Goal: Transaction & Acquisition: Purchase product/service

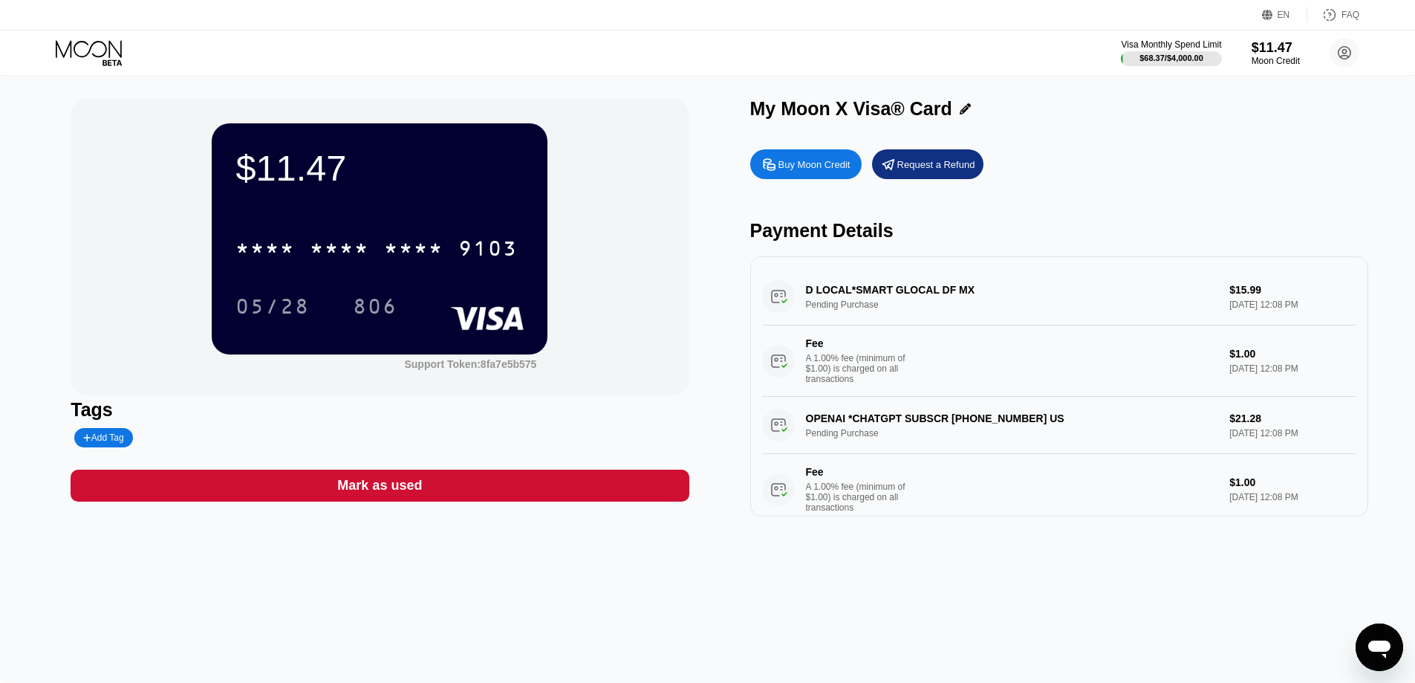
click at [816, 166] on div "Buy Moon Credit" at bounding box center [814, 164] width 72 height 13
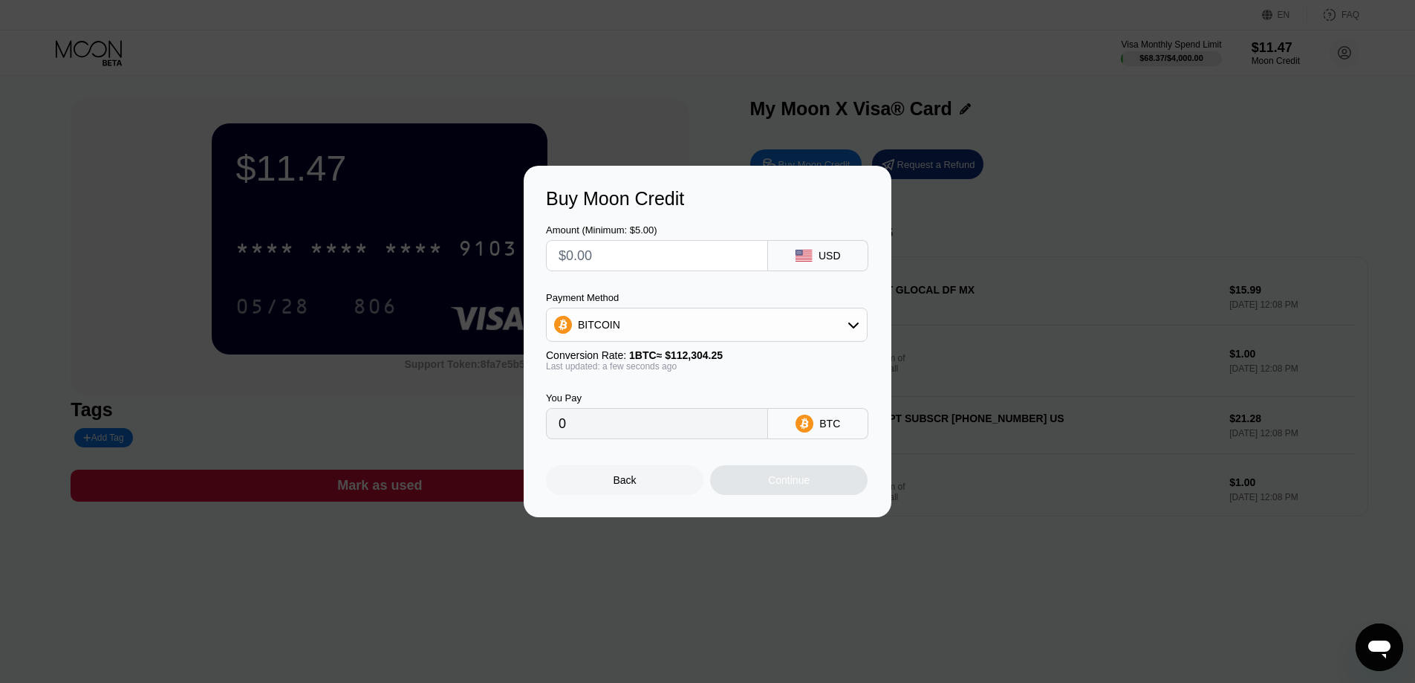
click at [630, 248] on input "text" at bounding box center [657, 256] width 197 height 30
type input "$20"
type input "0.00017809"
type input "$20.7"
type input "0.00018433"
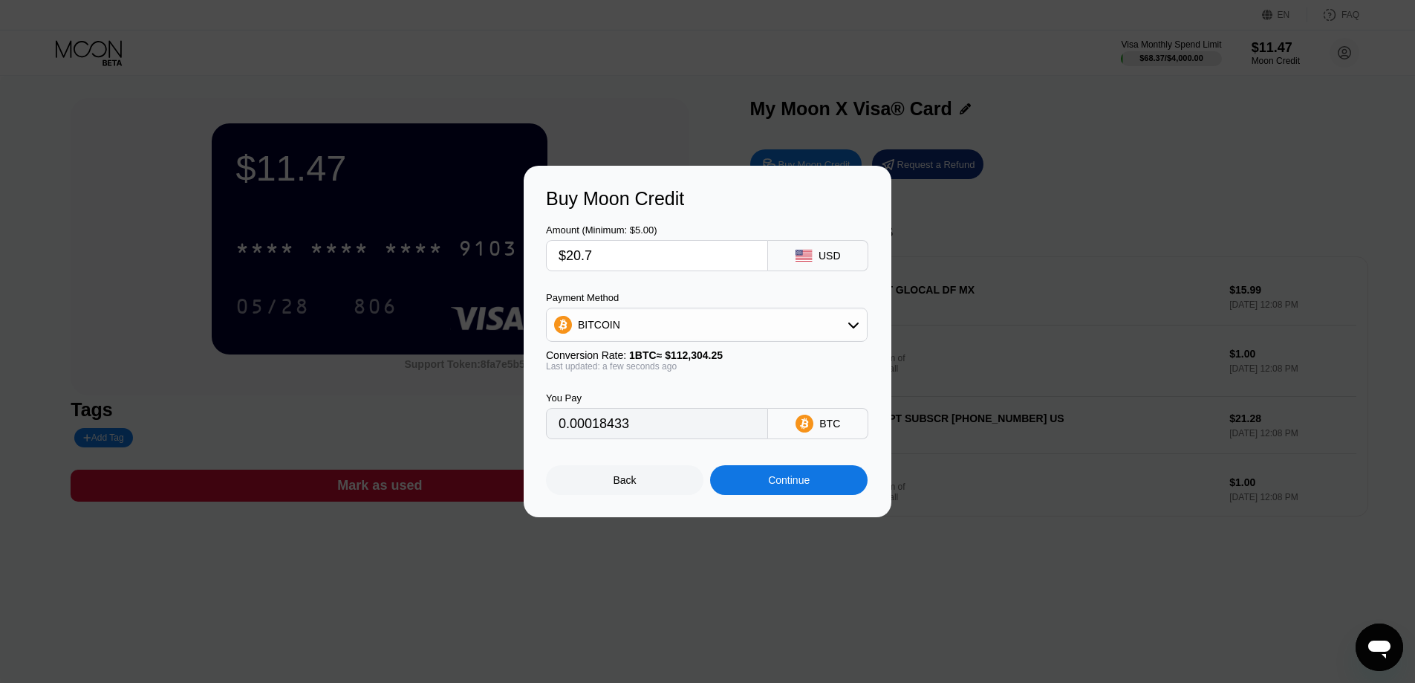
type input "$20.7"
click at [635, 331] on div "BITCOIN" at bounding box center [707, 325] width 320 height 30
drag, startPoint x: 611, startPoint y: 390, endPoint x: 634, endPoint y: 351, distance: 45.2
click at [612, 390] on div "USDT on TRON" at bounding box center [706, 398] width 313 height 30
type input "20.91"
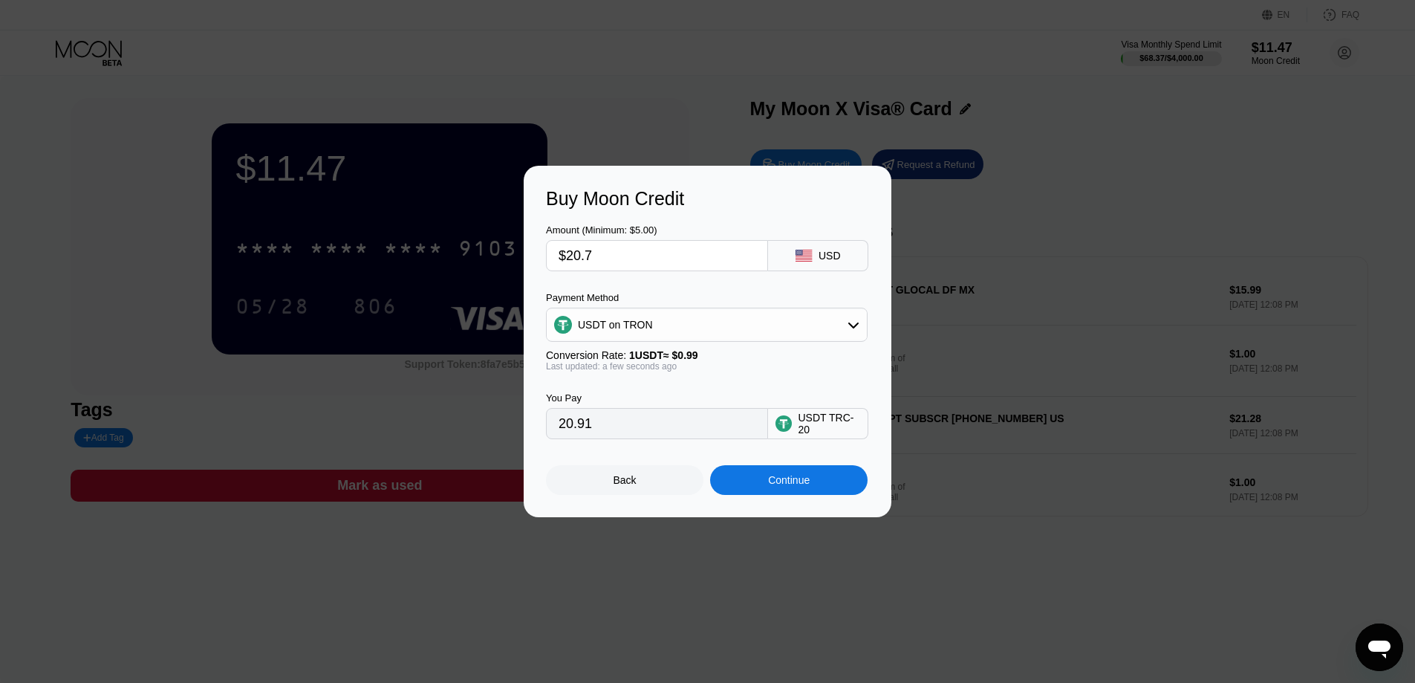
click at [614, 256] on input "$20.7" at bounding box center [657, 256] width 197 height 30
type input "$20.72"
type input "20.93"
type input "$20.74"
type input "20.95"
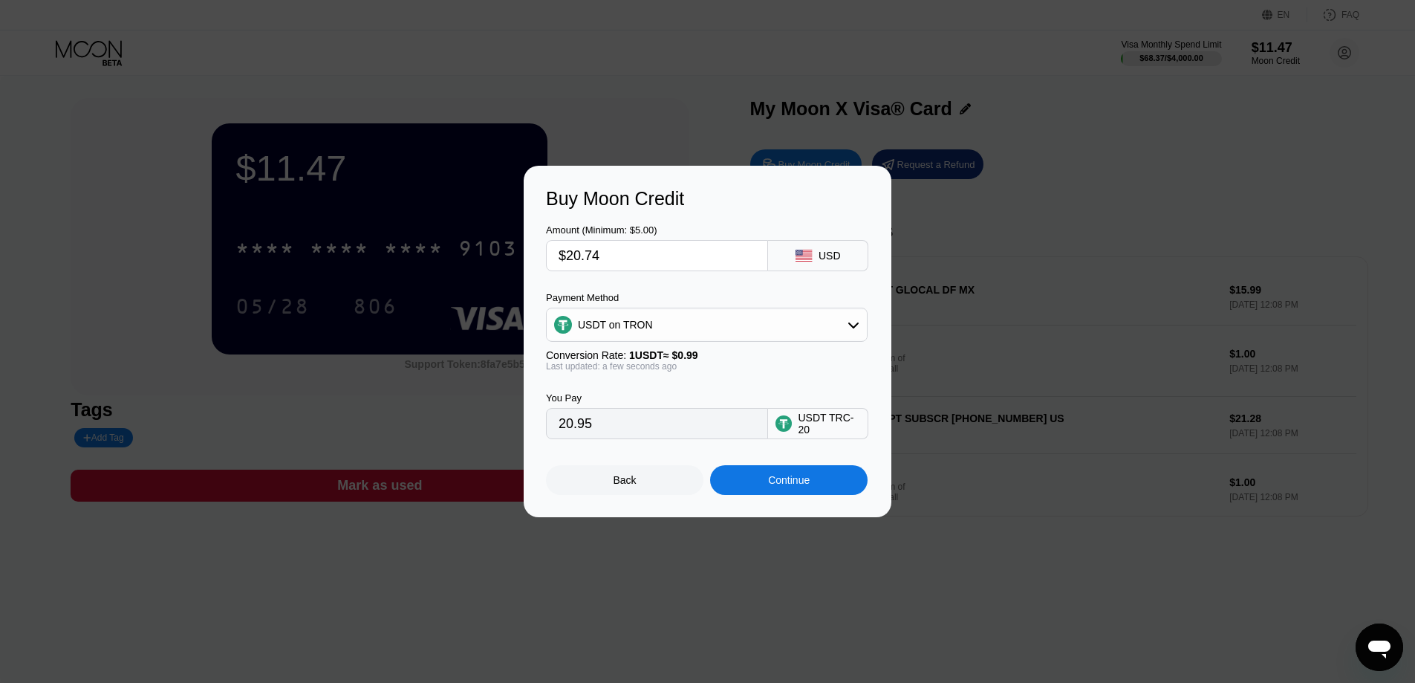
type input "$20.74"
click at [811, 479] on div "Continue" at bounding box center [788, 480] width 157 height 30
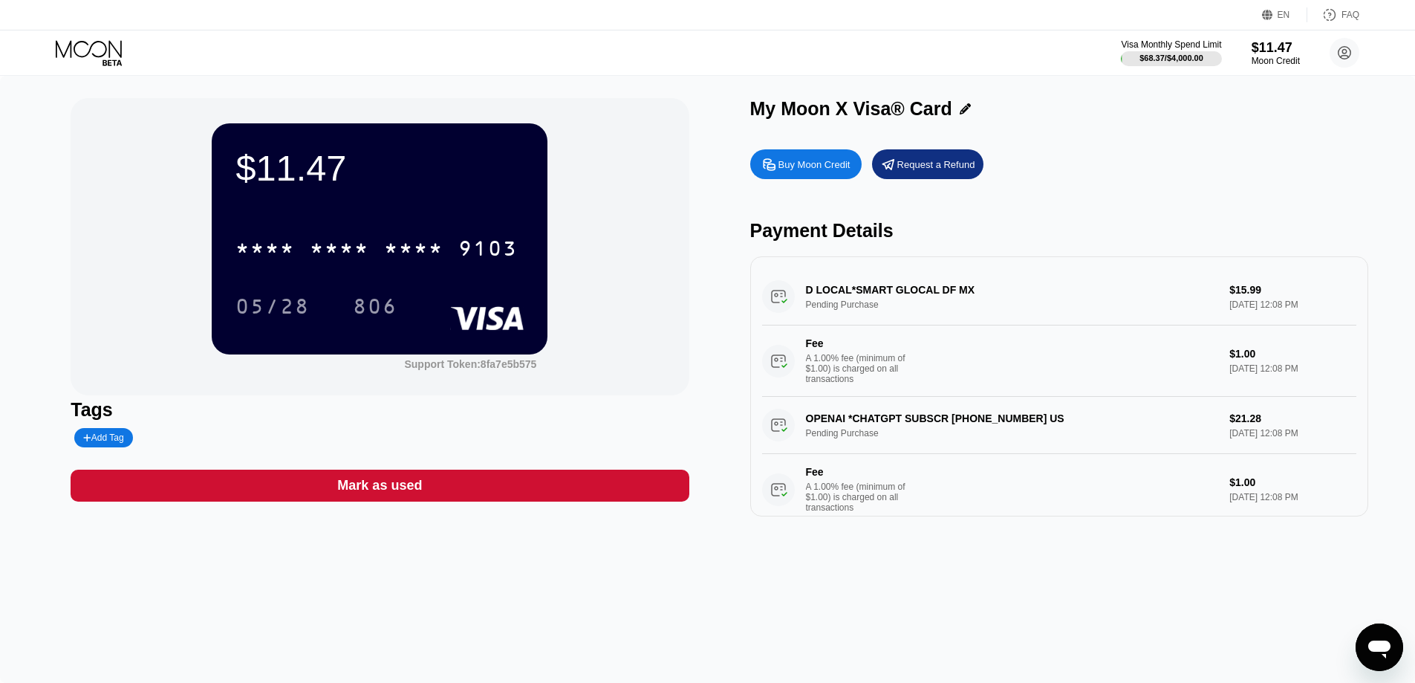
click at [807, 158] on div "Buy Moon Credit" at bounding box center [805, 164] width 111 height 30
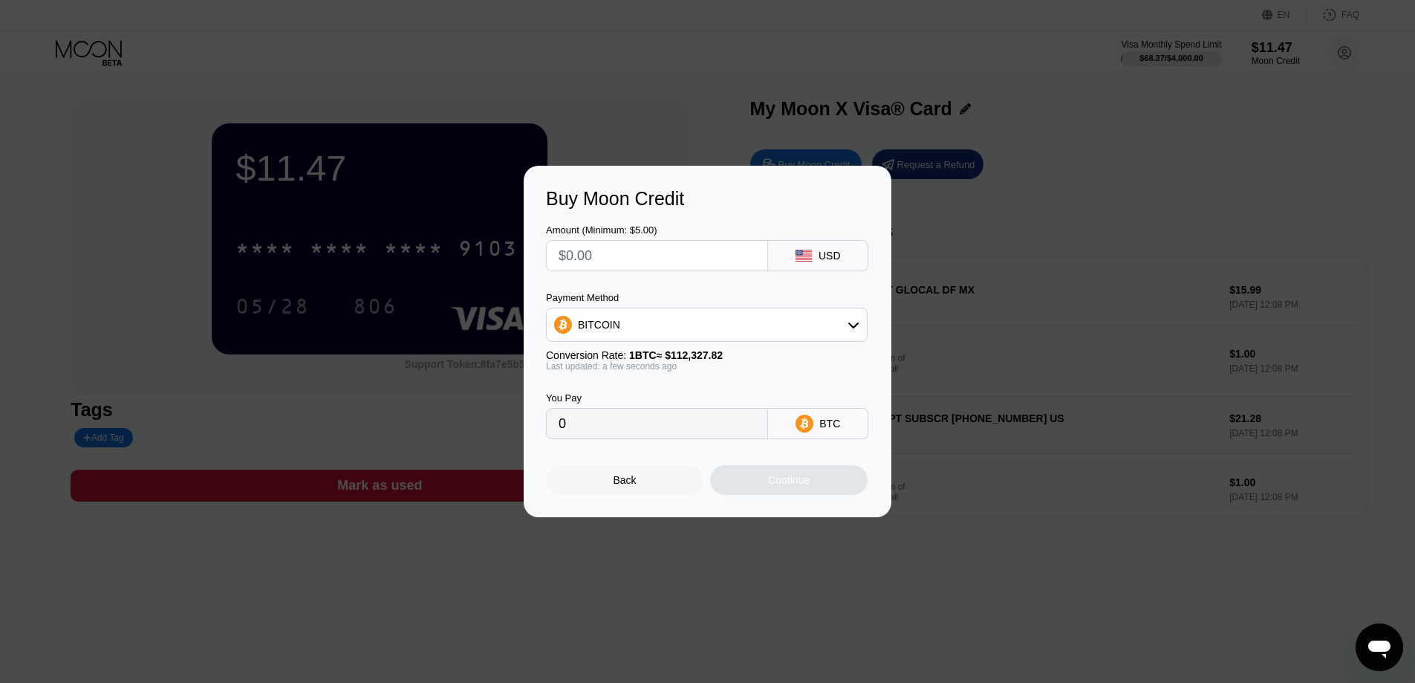
click at [613, 257] on input "text" at bounding box center [657, 256] width 197 height 30
type input "$20"
type input "0.00017806"
type input "$20.7"
type input "0.00018429"
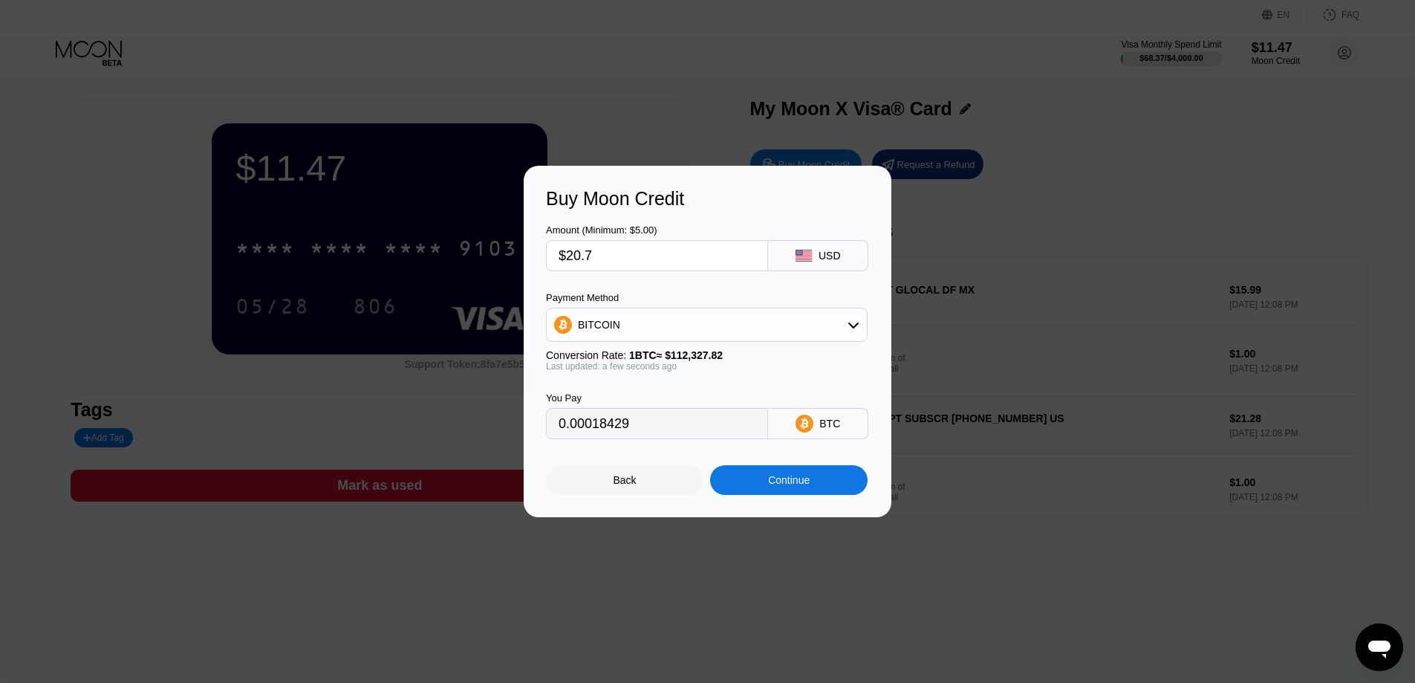
type input "$20.7"
click at [648, 315] on div "BITCOIN" at bounding box center [707, 325] width 320 height 30
click at [609, 391] on div "USDT on TRON" at bounding box center [706, 398] width 313 height 30
type input "20.91"
click at [622, 255] on input "$20.7" at bounding box center [657, 256] width 197 height 30
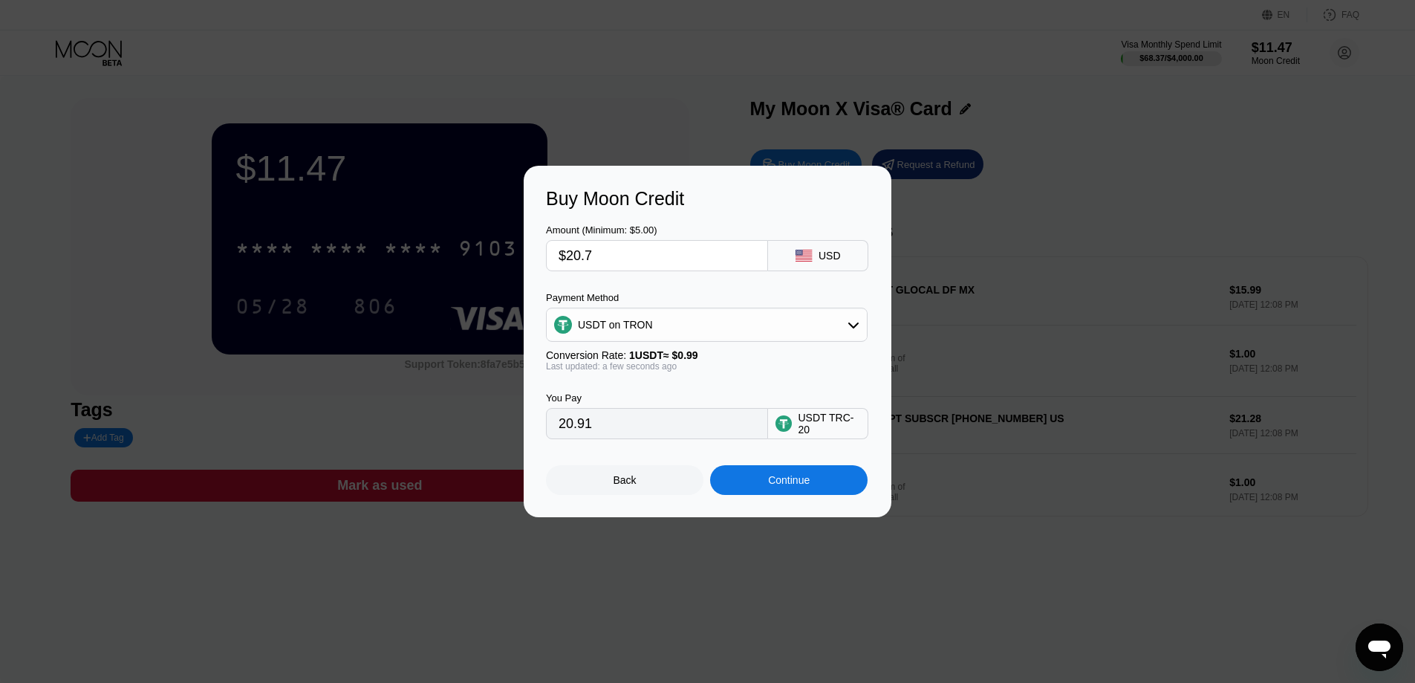
type input "$20.76"
type input "20.97"
type input "$20.76"
click at [758, 484] on div "Continue" at bounding box center [788, 480] width 157 height 30
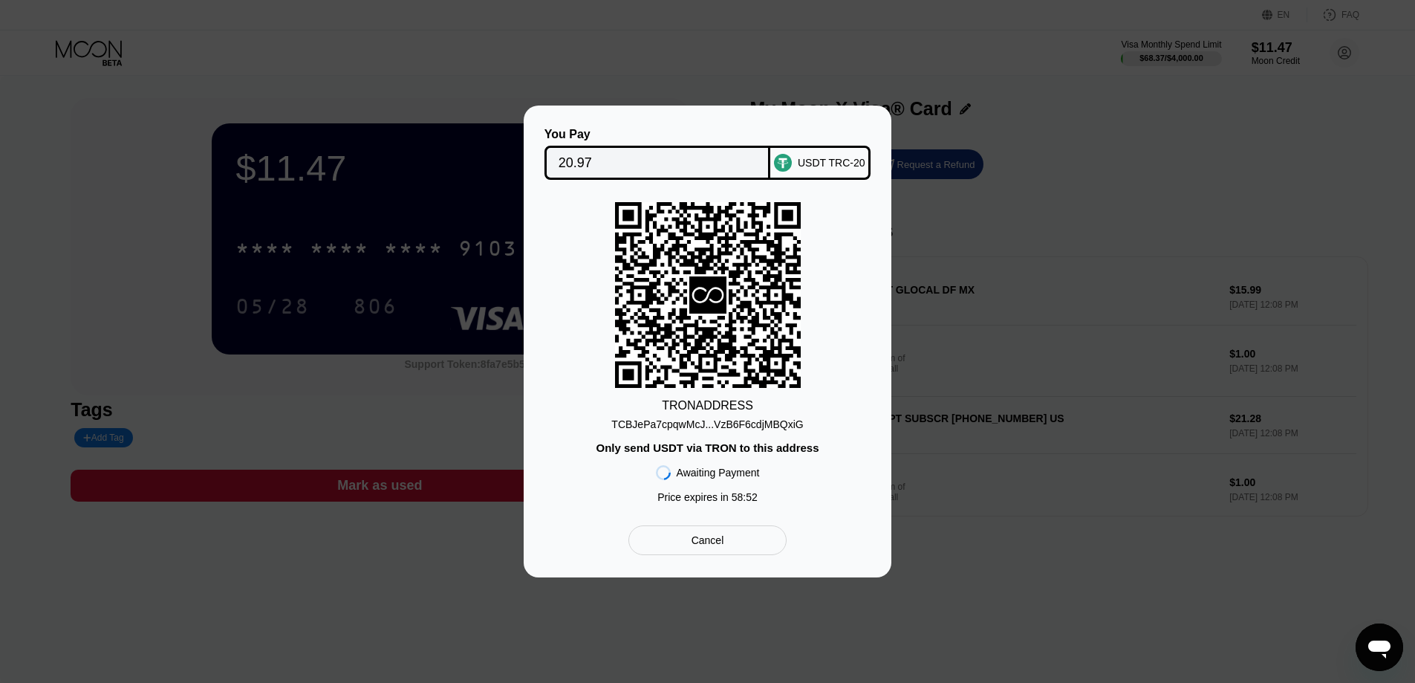
click at [695, 424] on div "TCBJePa7cpqwMcJ...VzB6F6cdjMBQxiG" at bounding box center [707, 424] width 192 height 12
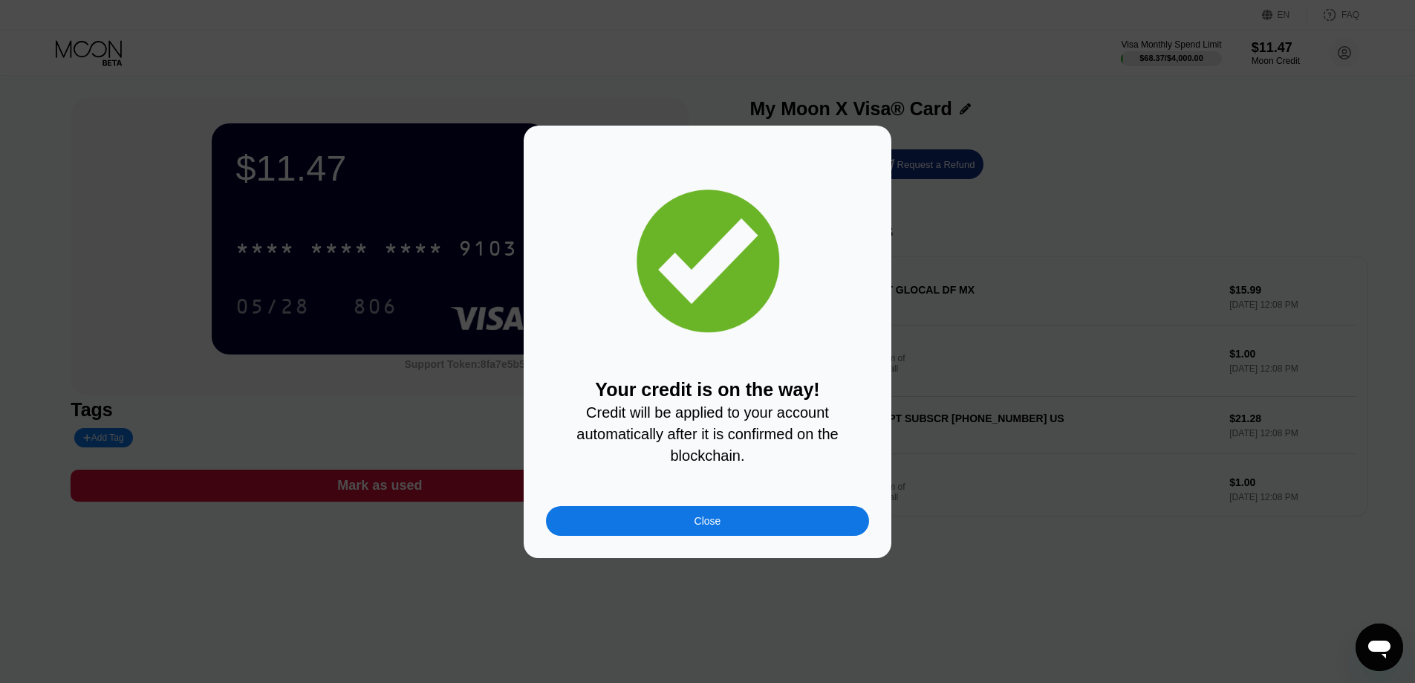
click at [699, 527] on div "Close" at bounding box center [708, 521] width 27 height 12
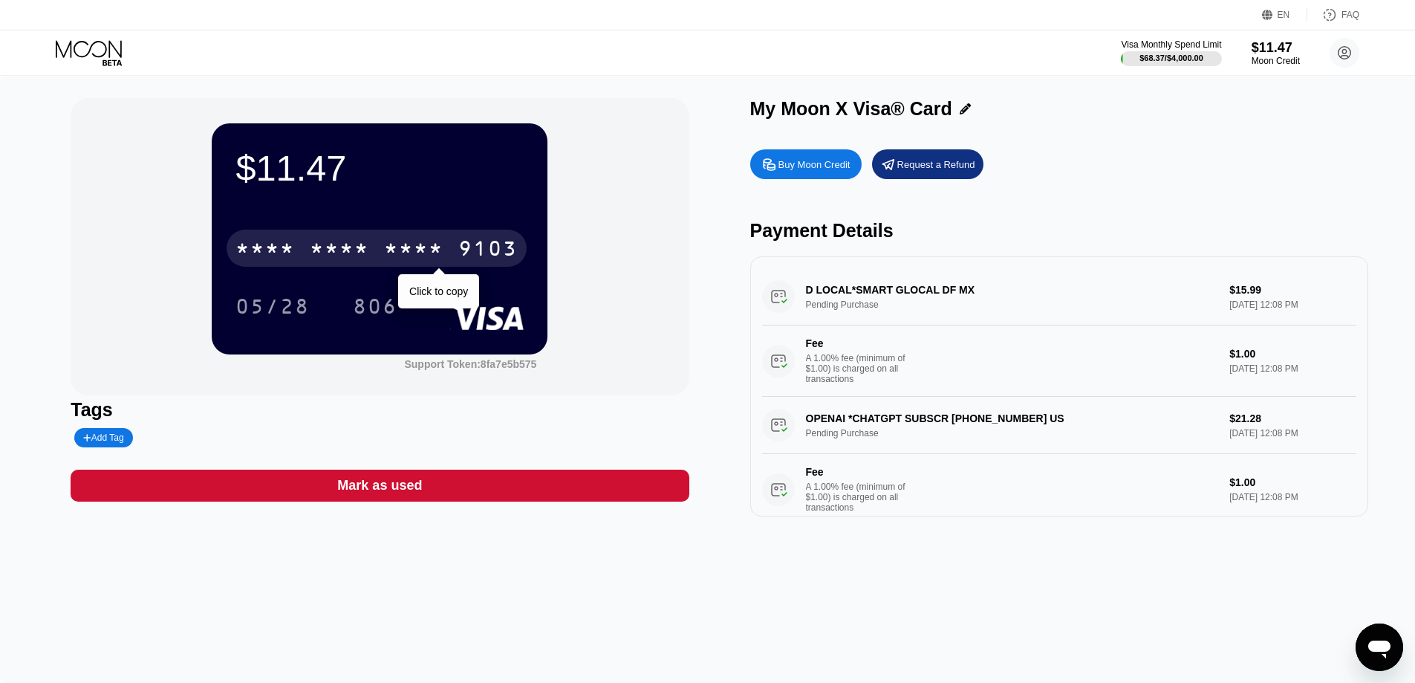
click at [431, 252] on div "* * * *" at bounding box center [413, 250] width 59 height 24
